Goal: Task Accomplishment & Management: Manage account settings

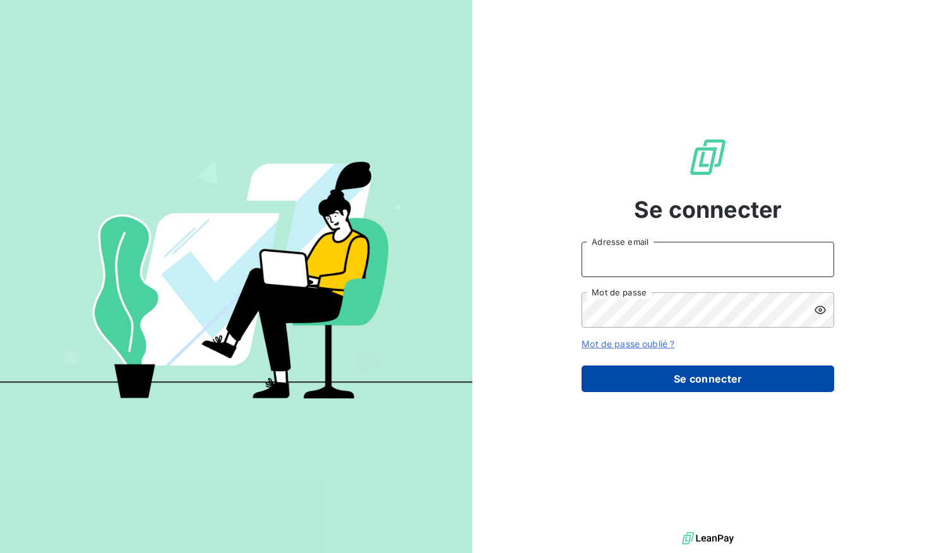
type input "[EMAIL_ADDRESS][DOMAIN_NAME]"
click at [680, 378] on button "Se connecter" at bounding box center [708, 379] width 253 height 27
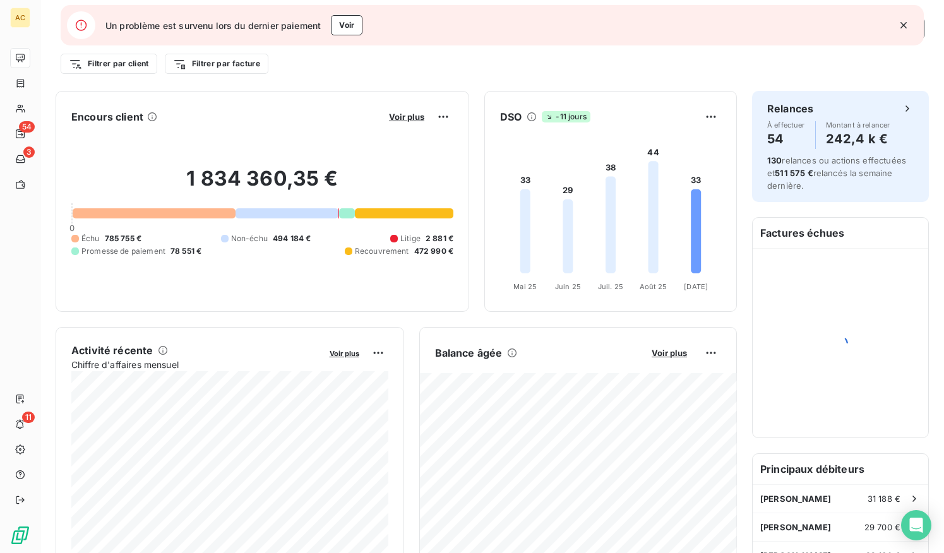
click at [907, 23] on icon "button" at bounding box center [904, 25] width 13 height 13
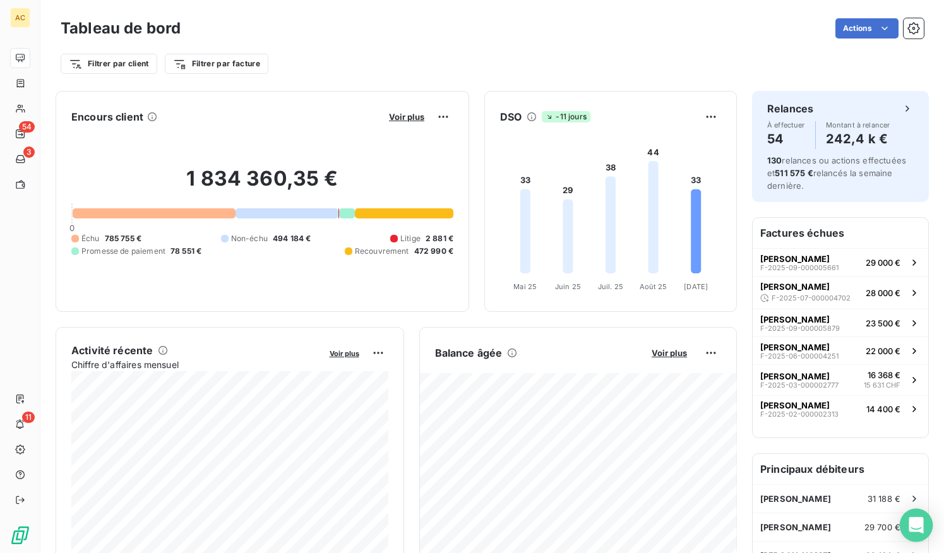
click at [915, 529] on icon "Open Intercom Messenger" at bounding box center [916, 525] width 16 height 16
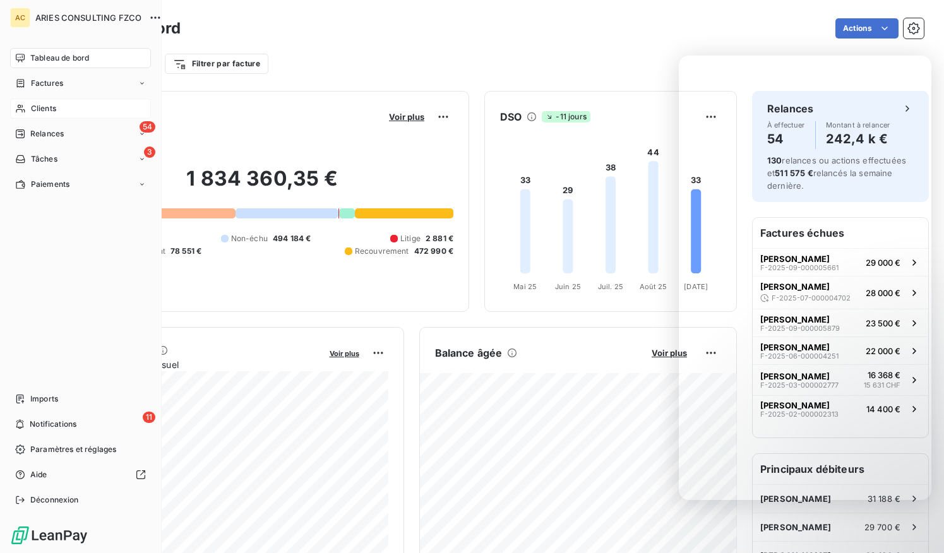
click at [57, 109] on div "Clients" at bounding box center [80, 109] width 141 height 20
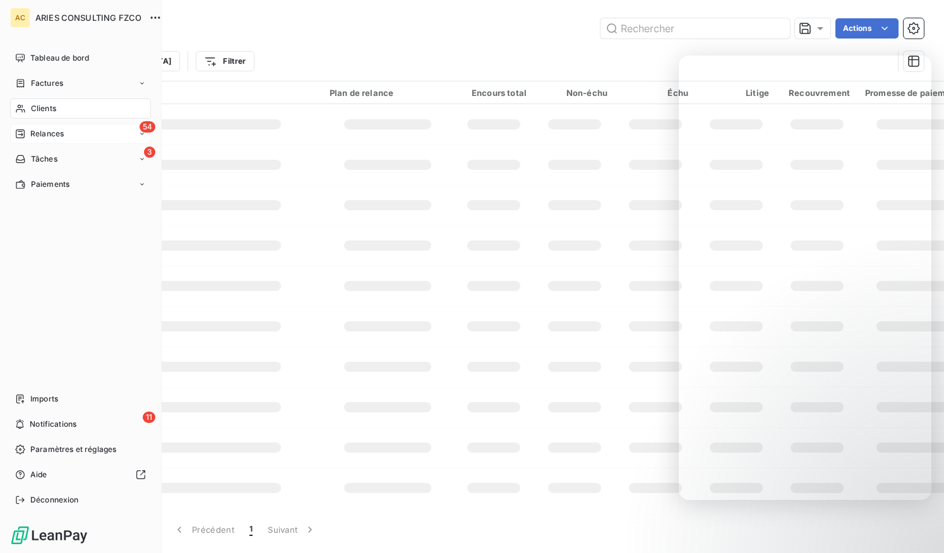
click at [42, 136] on span "Relances" at bounding box center [46, 133] width 33 height 11
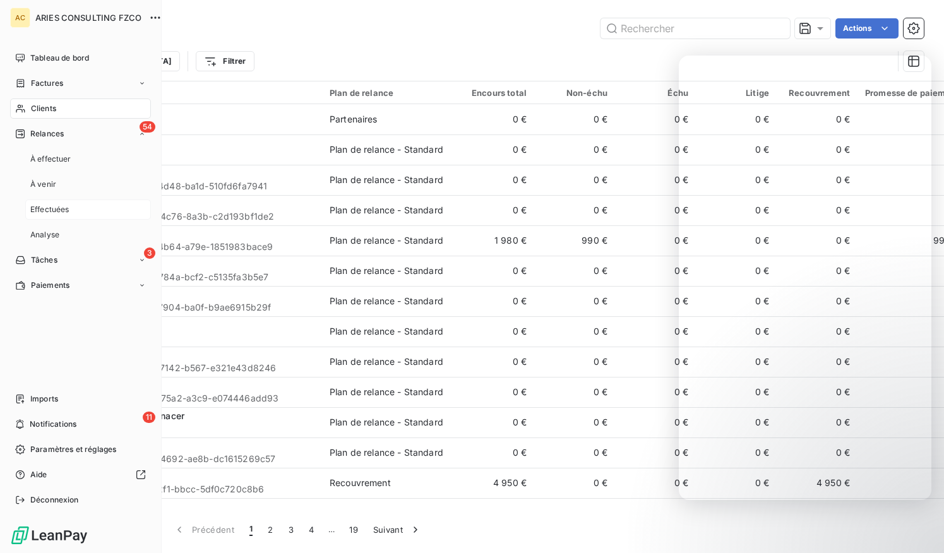
click at [73, 203] on div "Effectuées" at bounding box center [88, 210] width 126 height 20
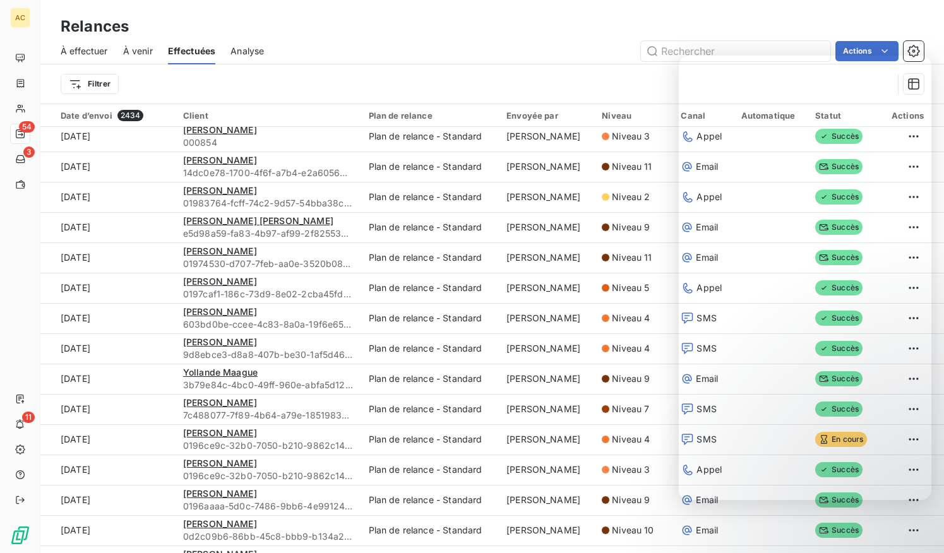
scroll to position [1933, 0]
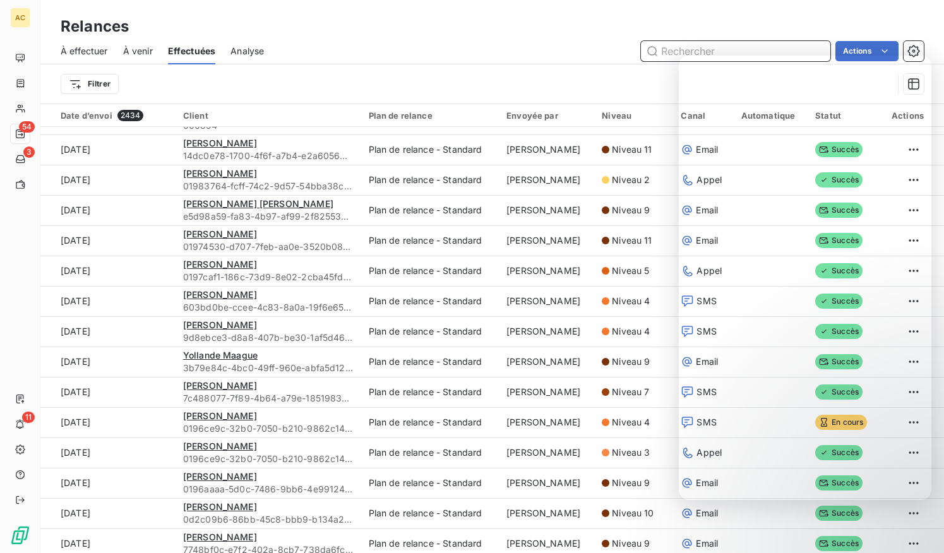
click at [691, 49] on input "text" at bounding box center [736, 51] width 190 height 20
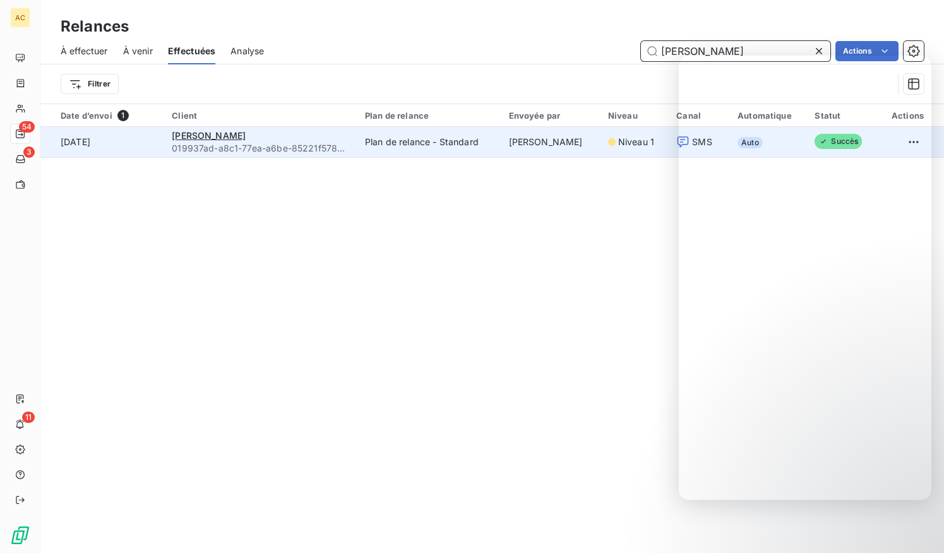
type input "[PERSON_NAME]"
click at [250, 138] on div "[PERSON_NAME]" at bounding box center [261, 136] width 178 height 13
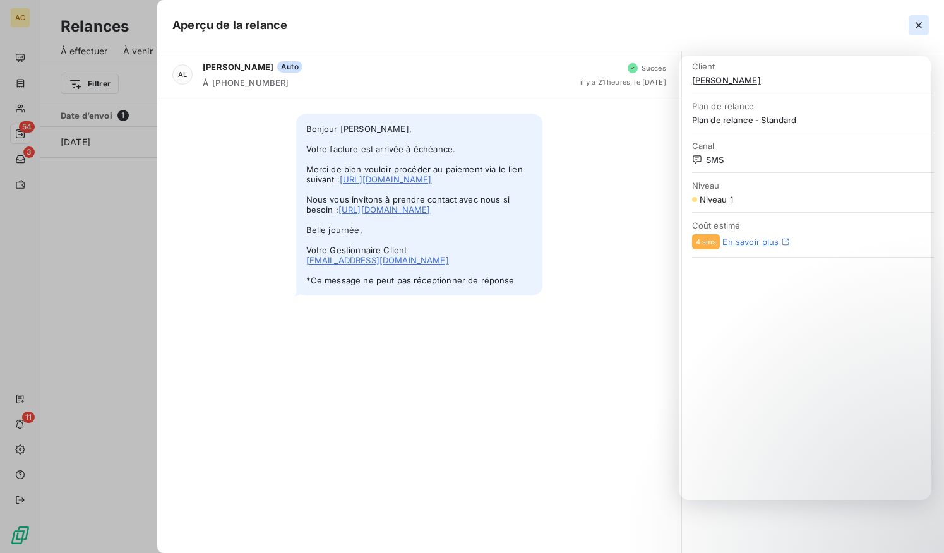
click at [920, 23] on icon "button" at bounding box center [919, 25] width 6 height 6
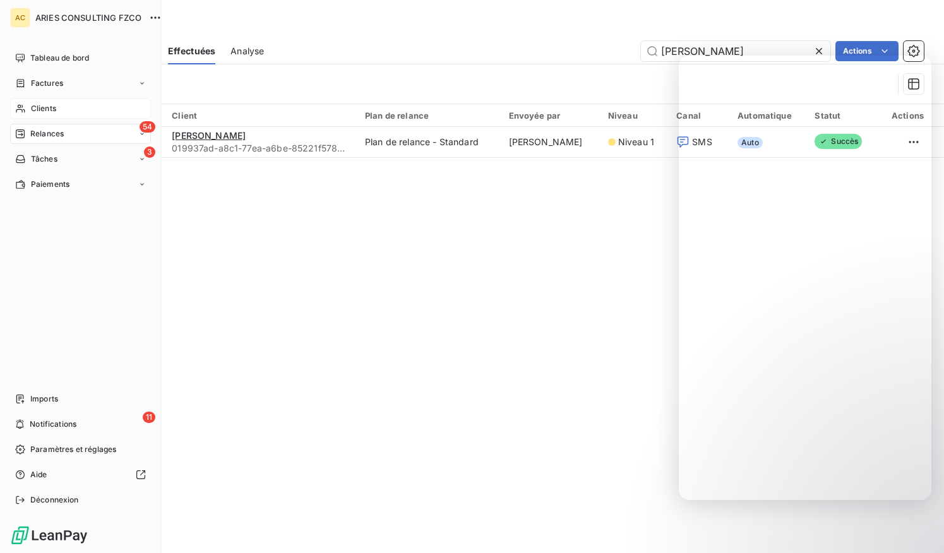
click at [18, 105] on icon at bounding box center [20, 109] width 9 height 8
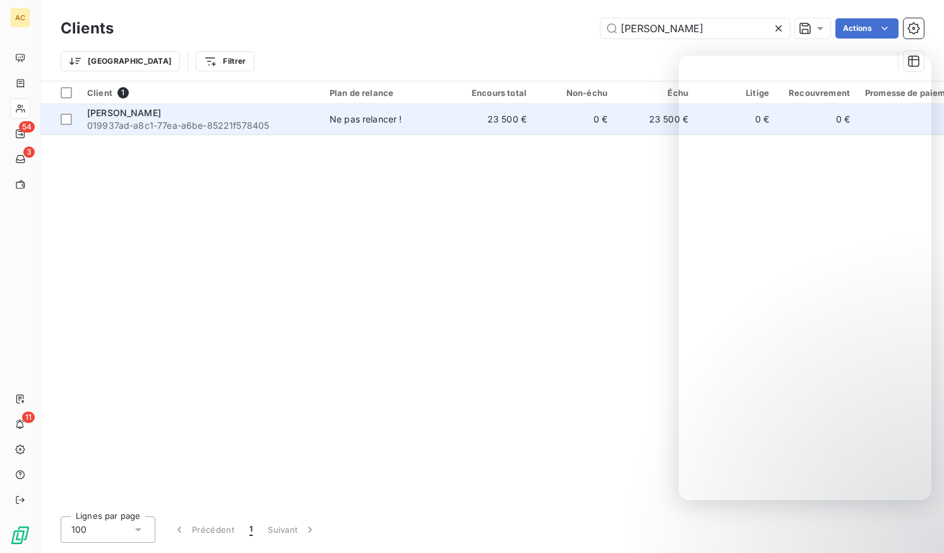
type input "[PERSON_NAME]"
click at [151, 118] on div "[PERSON_NAME]" at bounding box center [200, 113] width 227 height 13
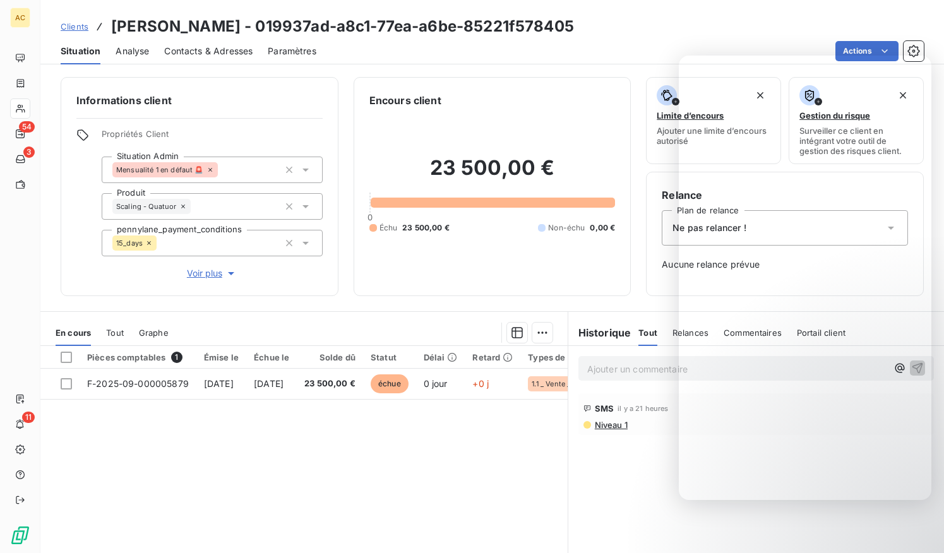
click at [215, 273] on span "Voir plus" at bounding box center [212, 273] width 51 height 13
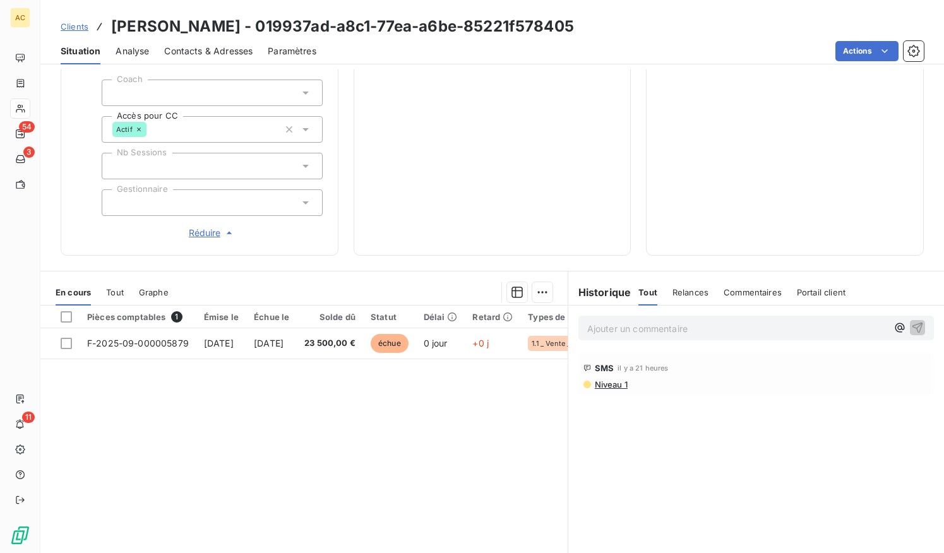
scroll to position [442, 0]
